Goal: Task Accomplishment & Management: Use online tool/utility

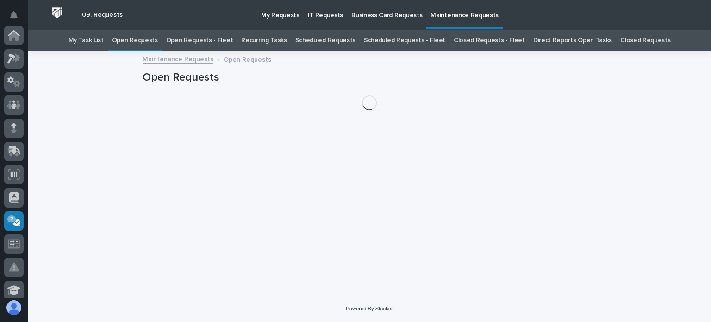
scroll to position [185, 0]
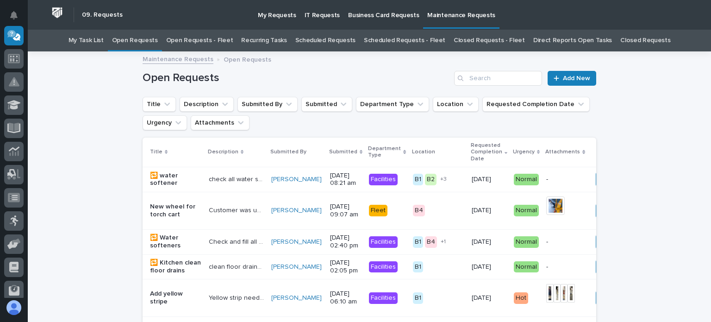
click at [209, 42] on link "Open Requests - Fleet" at bounding box center [199, 41] width 67 height 22
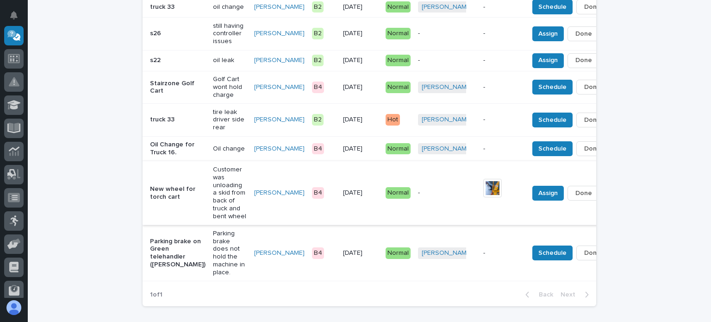
scroll to position [185, 0]
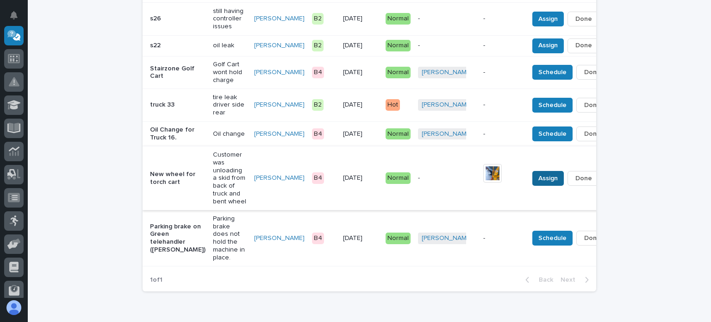
click at [539, 183] on span "Assign" at bounding box center [548, 178] width 19 height 11
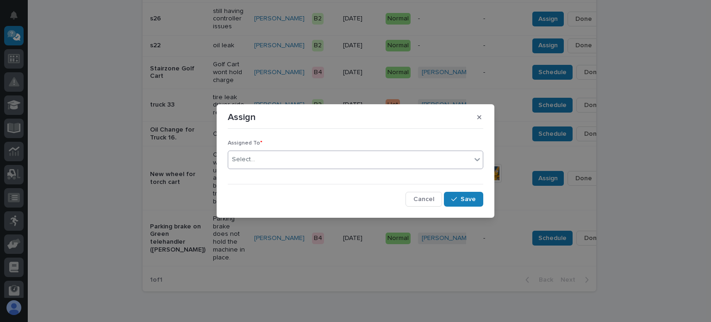
click at [250, 157] on div "Select..." at bounding box center [243, 160] width 23 height 10
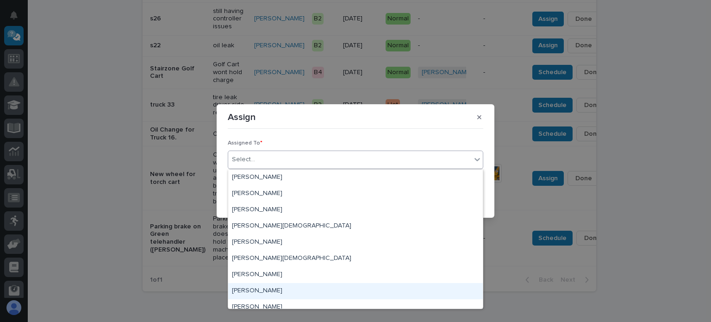
click at [249, 290] on div "[PERSON_NAME]" at bounding box center [355, 291] width 255 height 16
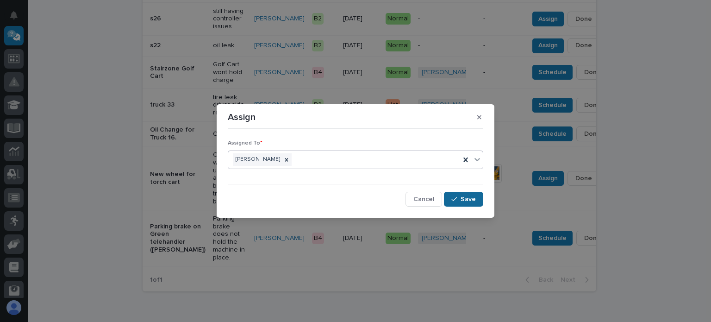
click at [461, 196] on div "button" at bounding box center [456, 199] width 9 height 6
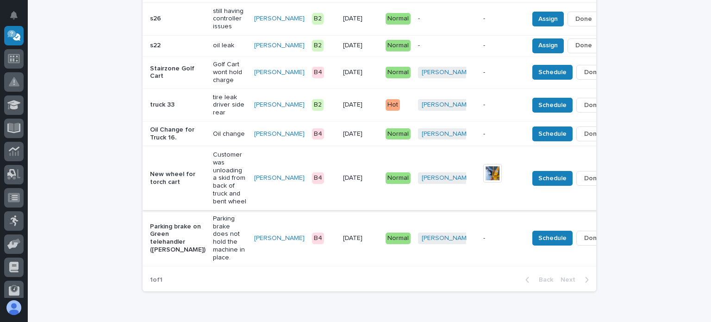
scroll to position [139, 0]
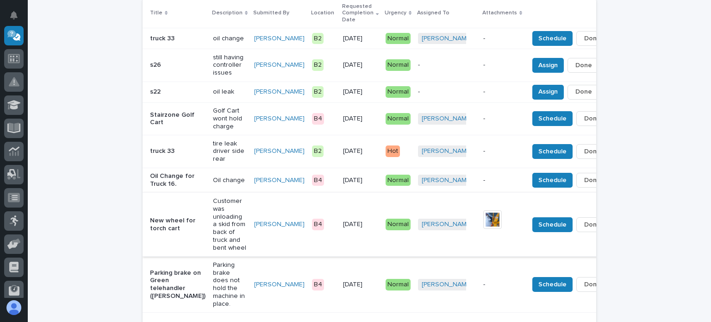
click at [585, 229] on span "Done" at bounding box center [593, 224] width 17 height 11
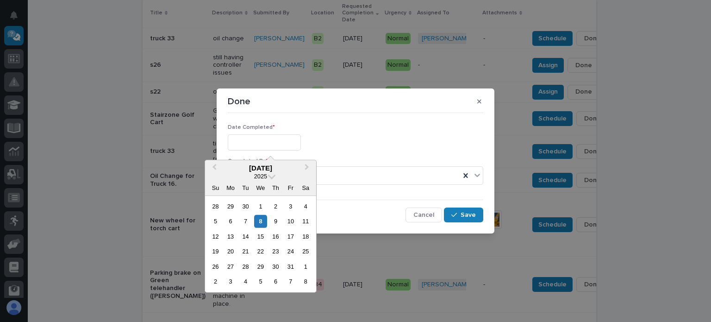
click at [240, 144] on input "text" at bounding box center [264, 142] width 73 height 16
click at [261, 222] on div "8" at bounding box center [260, 221] width 13 height 13
type input "**********"
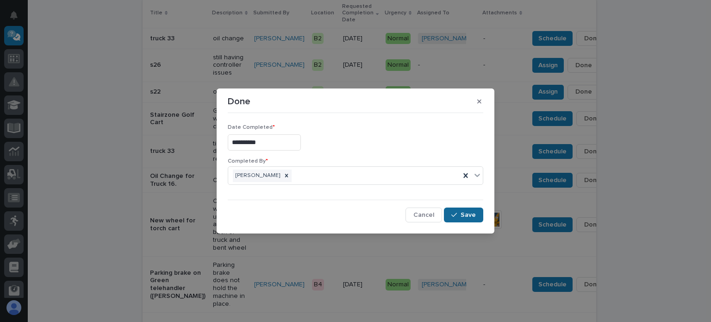
click at [471, 216] on span "Save" at bounding box center [468, 215] width 15 height 8
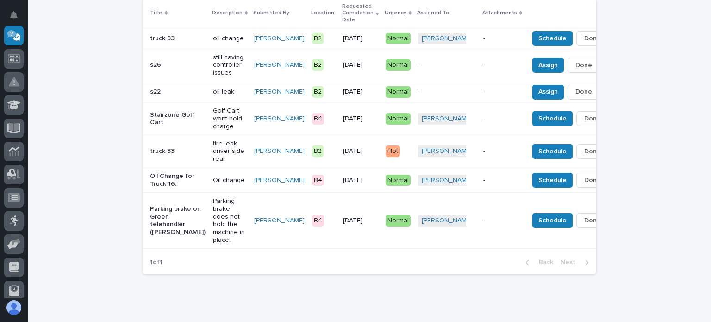
scroll to position [107, 0]
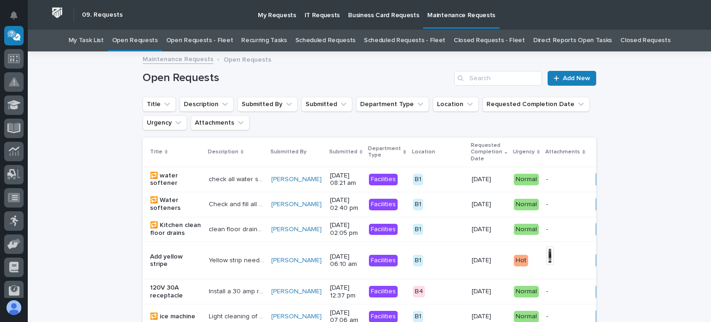
scroll to position [30, 0]
